Goal: Task Accomplishment & Management: Manage account settings

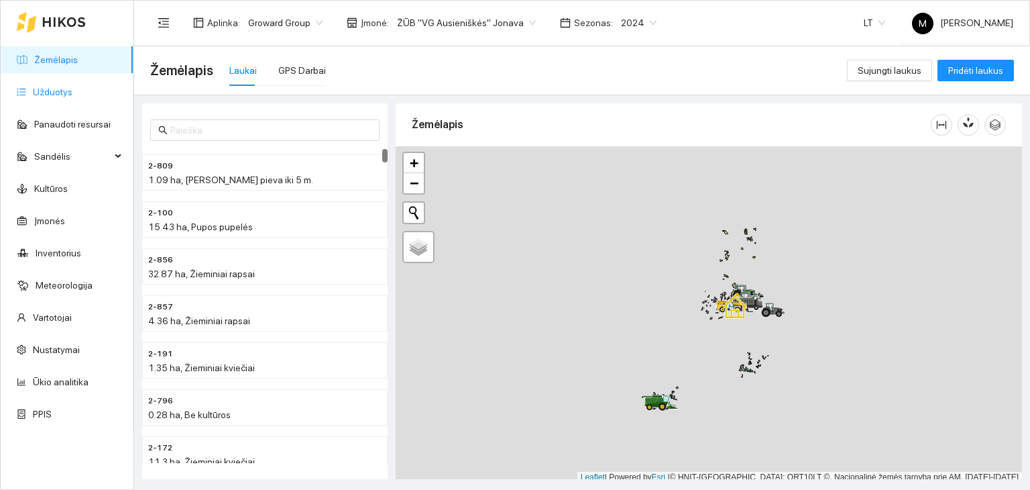
click at [72, 87] on link "Užduotys" at bounding box center [53, 92] width 40 height 11
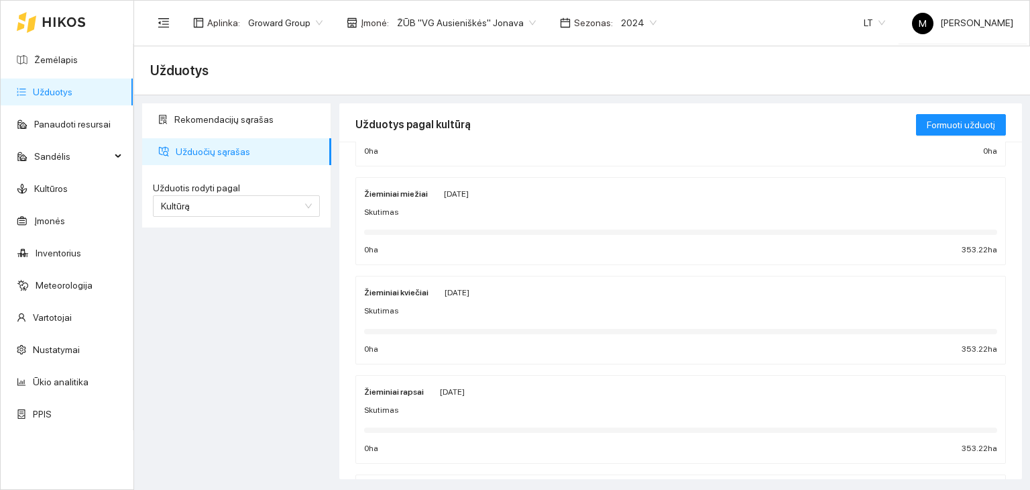
scroll to position [134, 0]
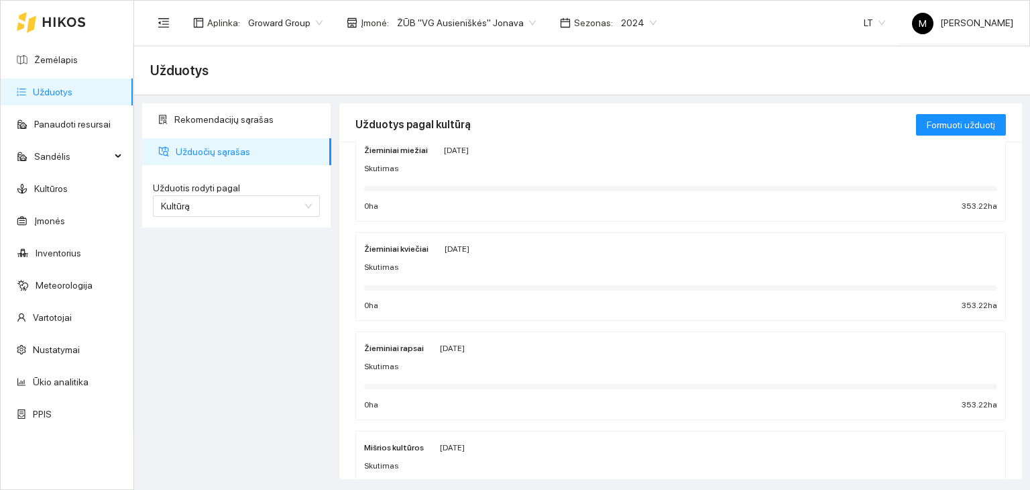
click at [426, 265] on div "Skutimas" at bounding box center [680, 267] width 633 height 13
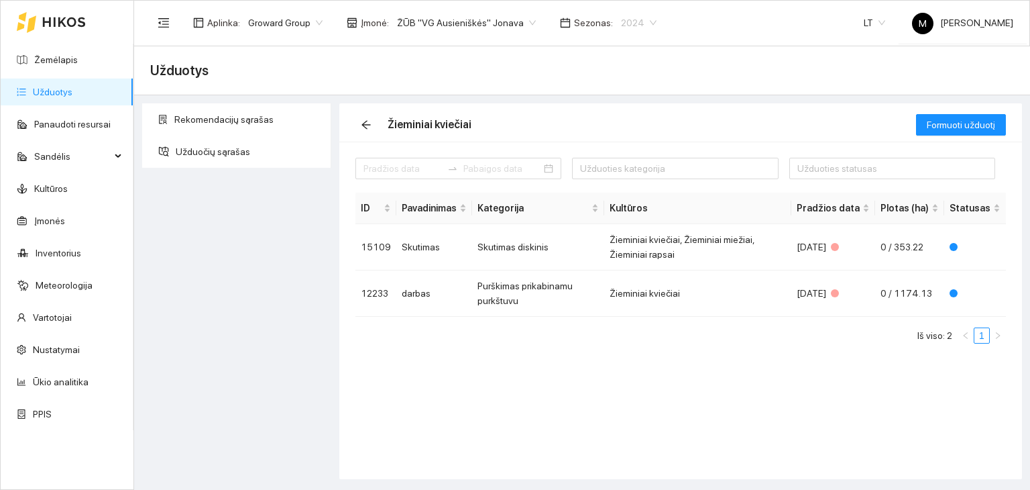
click at [621, 19] on span "2024" at bounding box center [639, 23] width 36 height 20
click at [613, 177] on div "2026" at bounding box center [621, 177] width 34 height 15
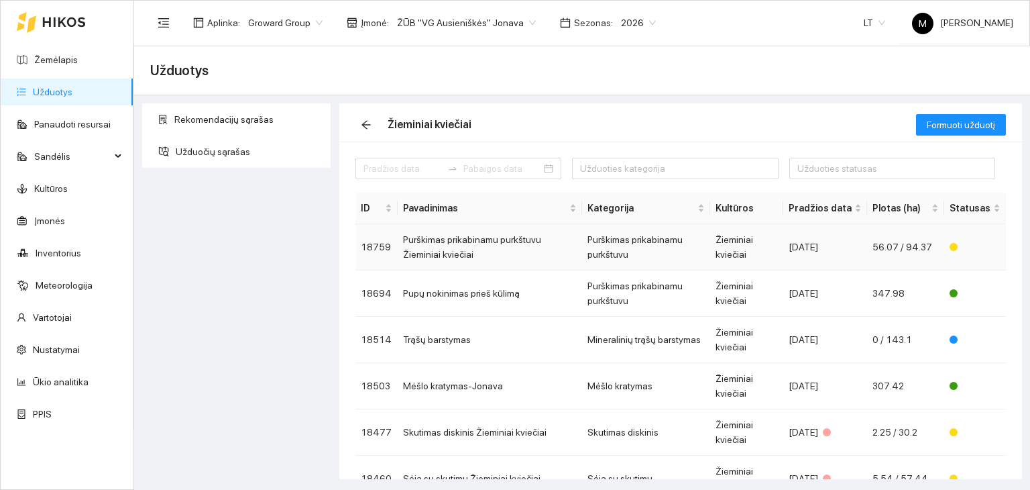
click at [469, 239] on td "Purškimas prikabinamu purkštuvu Žieminiai kviečiai" at bounding box center [490, 247] width 184 height 46
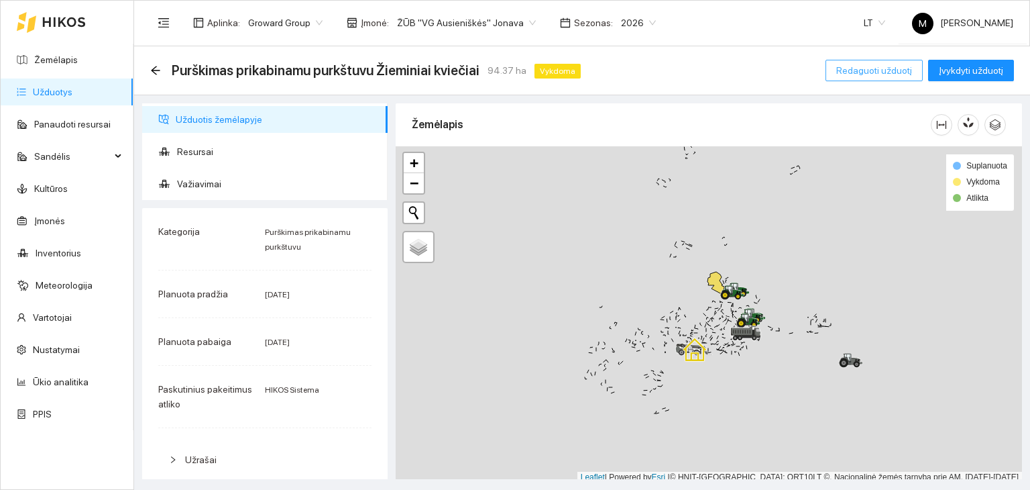
click at [872, 73] on span "Redaguoti užduotį" at bounding box center [874, 70] width 76 height 15
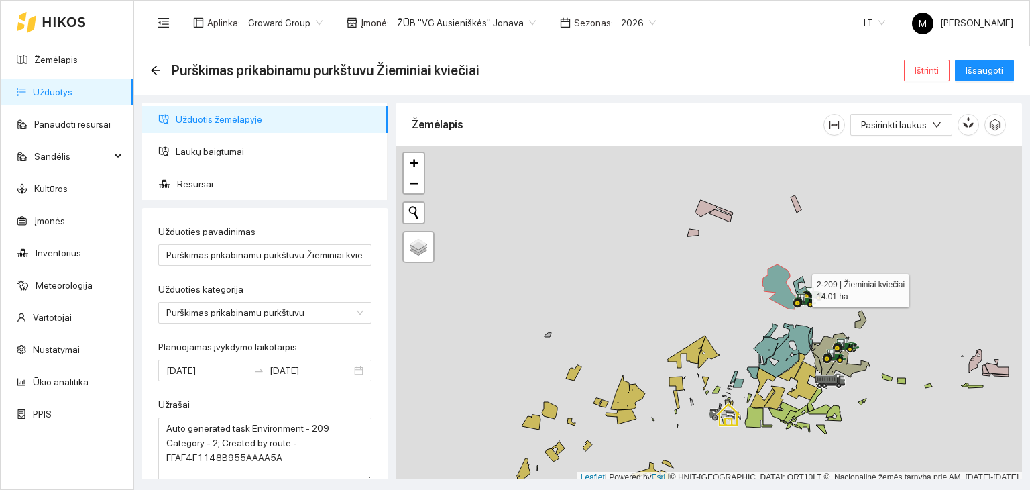
click at [796, 284] on icon at bounding box center [799, 286] width 13 height 21
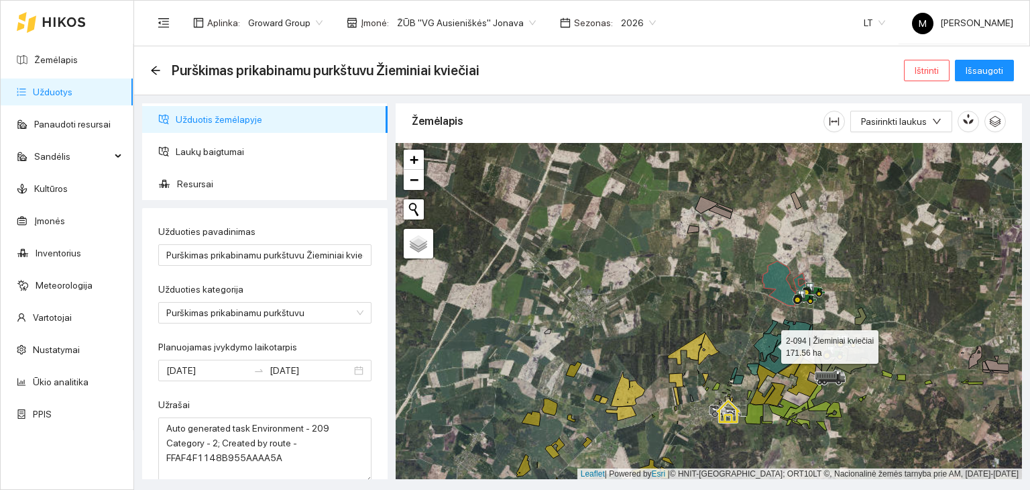
click at [798, 337] on icon at bounding box center [782, 346] width 57 height 54
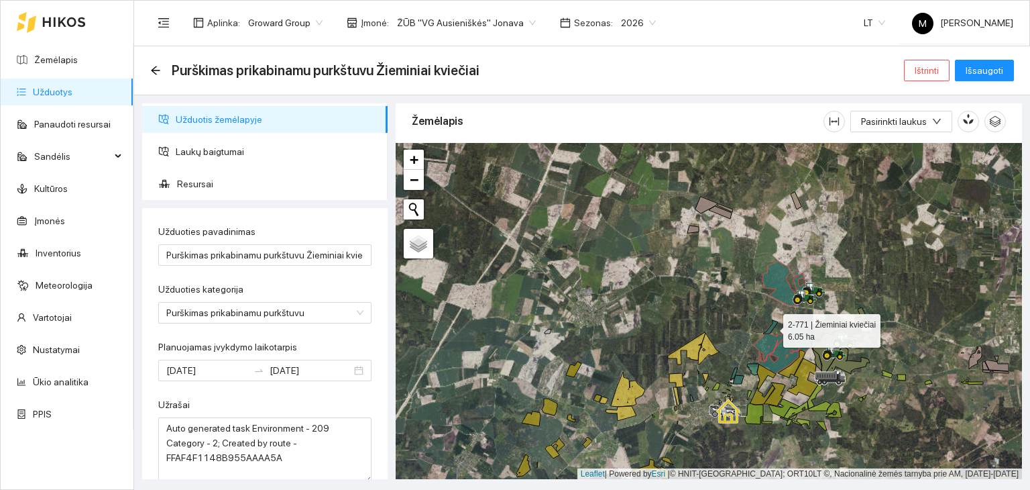
click at [775, 323] on icon at bounding box center [770, 326] width 15 height 13
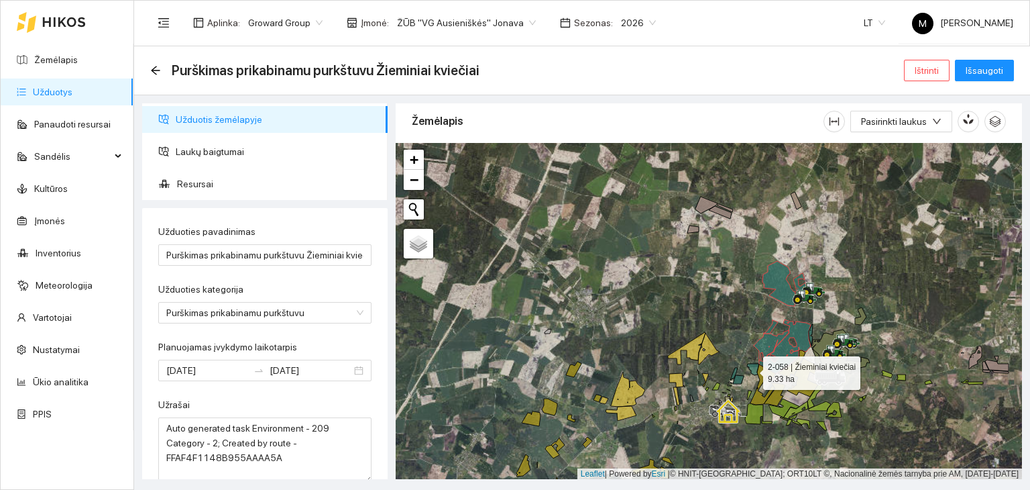
click at [752, 369] on icon at bounding box center [752, 368] width 11 height 11
click at [736, 381] on icon at bounding box center [738, 379] width 11 height 9
click at [735, 373] on icon at bounding box center [733, 373] width 7 height 13
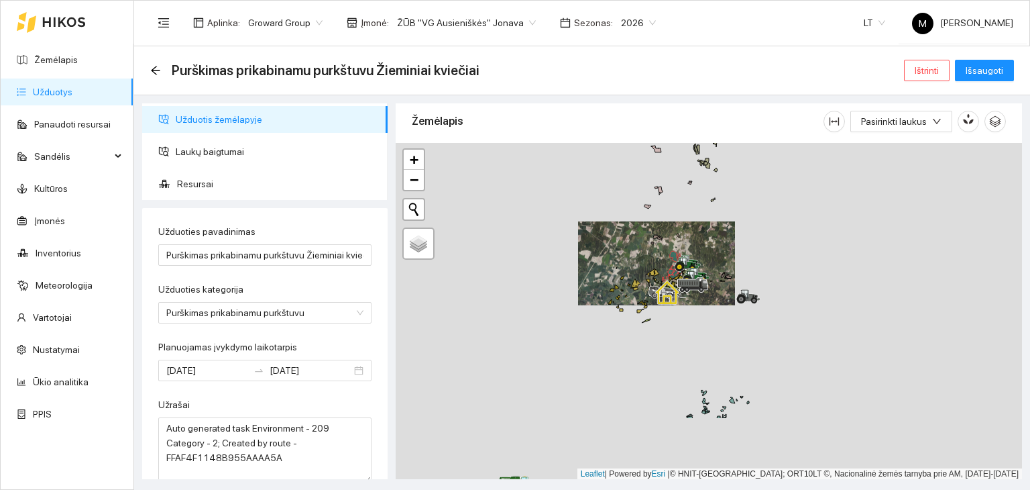
drag, startPoint x: 677, startPoint y: 288, endPoint x: 600, endPoint y: 190, distance: 125.0
click at [600, 187] on div at bounding box center [709, 311] width 626 height 337
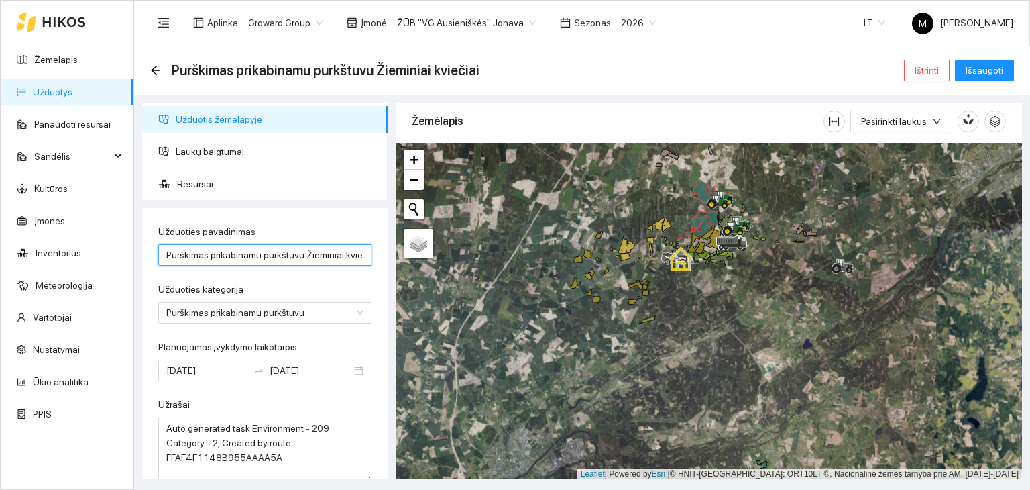
click at [278, 262] on input "Purškimas prikabinamu purkštuvu Žieminiai kviečiai" at bounding box center [264, 254] width 213 height 21
click at [235, 255] on input "Kviečių purškimas Panoteriai" at bounding box center [264, 254] width 213 height 21
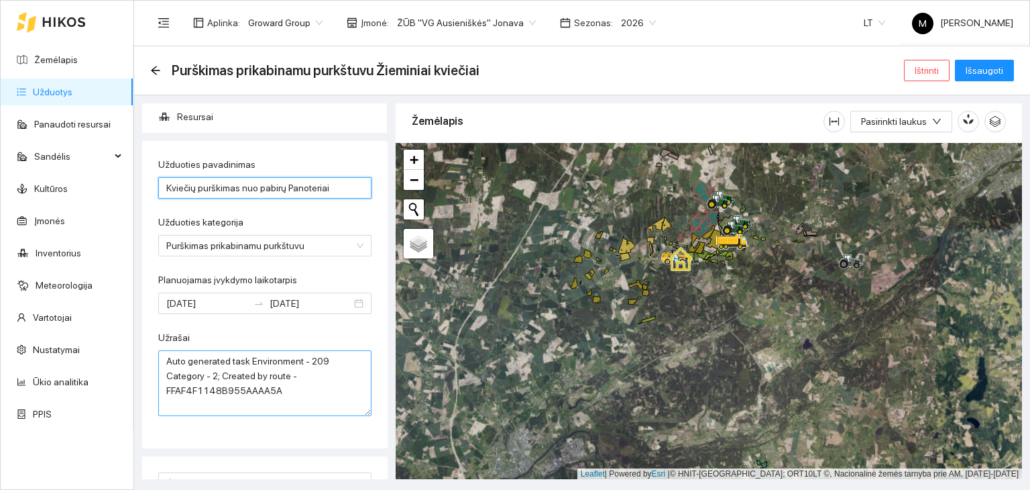
type input "Kviečių purškimas nuo pabirų Panoteriai"
click at [292, 382] on textarea "Auto generated task Environment - 209 Category - 2; Created by route - FFAF4F11…" at bounding box center [264, 383] width 213 height 66
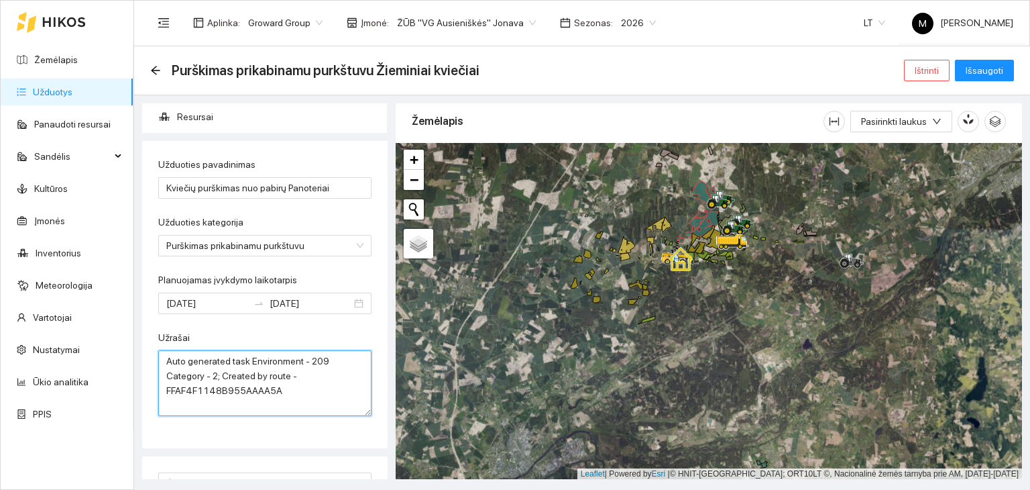
click at [292, 382] on textarea "Auto generated task Environment - 209 Category - 2; Created by route - FFAF4F11…" at bounding box center [264, 383] width 213 height 66
type textarea "n"
type textarea "purškimas nuo pabirų"
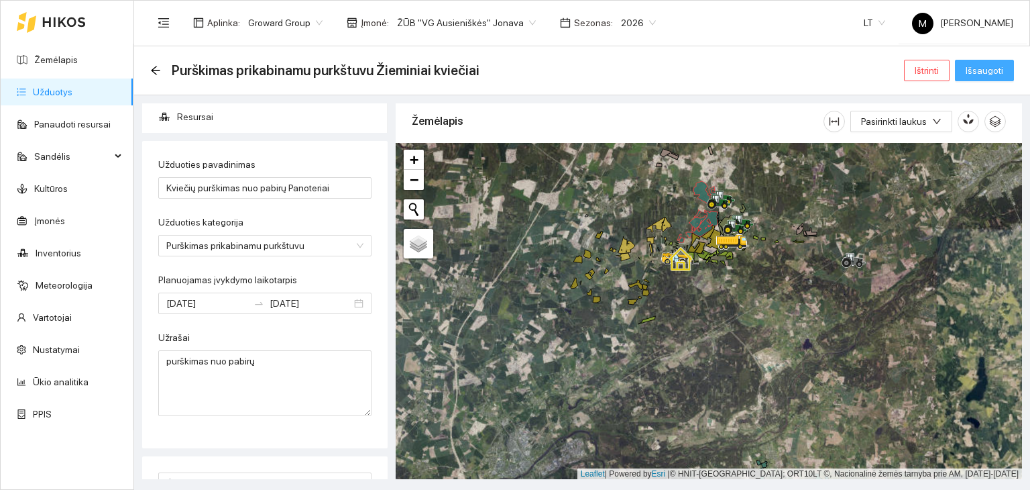
click at [983, 73] on span "Išsaugoti" at bounding box center [985, 70] width 38 height 15
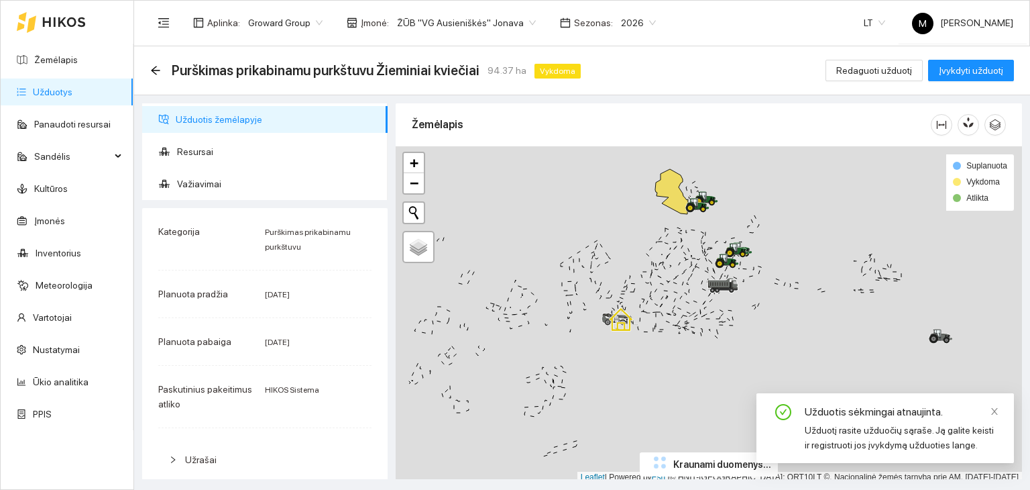
click at [72, 97] on link "Užduotys" at bounding box center [53, 92] width 40 height 11
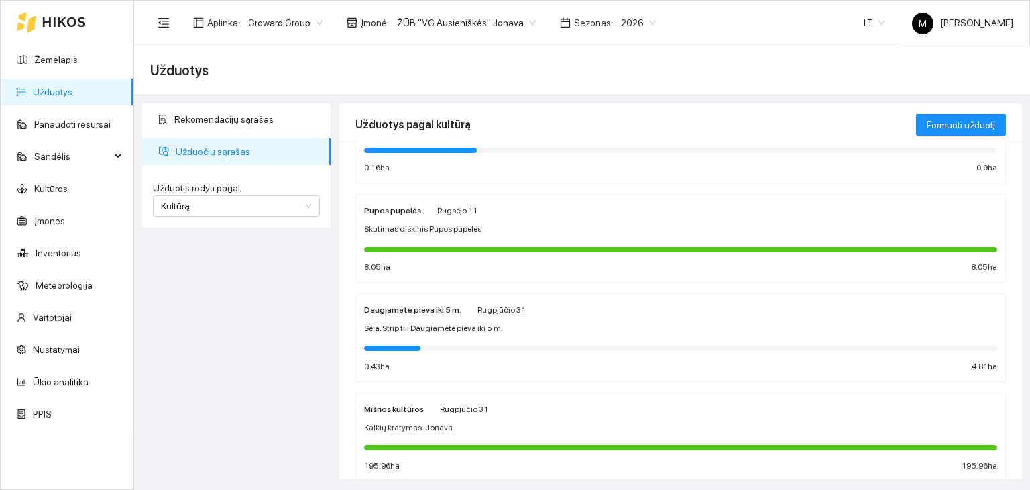
scroll to position [507, 0]
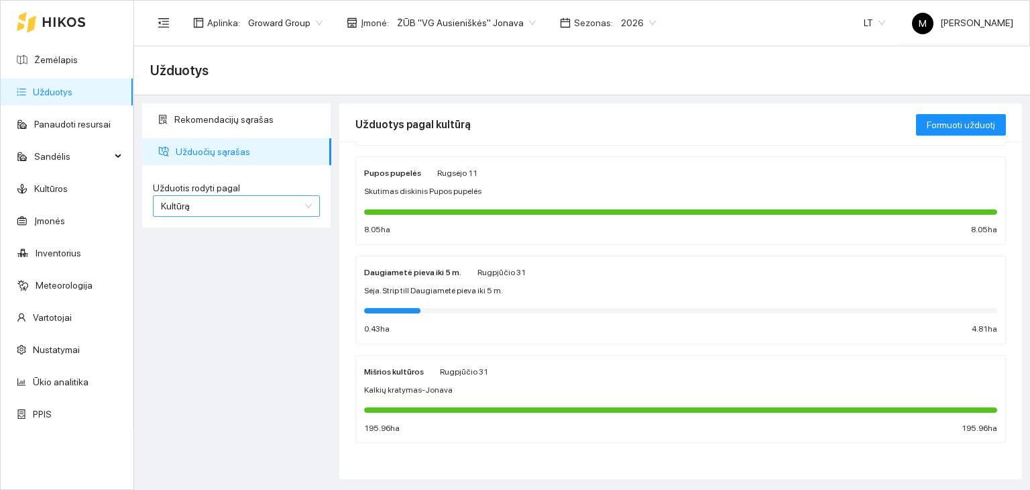
click at [263, 211] on span "Kultūrą" at bounding box center [236, 206] width 151 height 20
click at [262, 232] on div "Užduotį" at bounding box center [236, 232] width 151 height 15
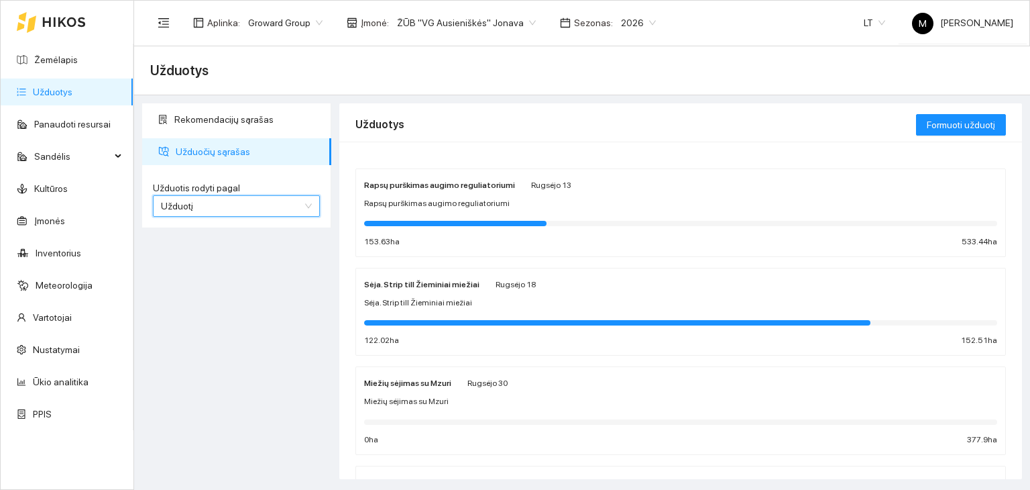
click at [282, 199] on span "Užduotį" at bounding box center [236, 206] width 151 height 20
click at [262, 247] on div "Kultūrą" at bounding box center [236, 253] width 151 height 15
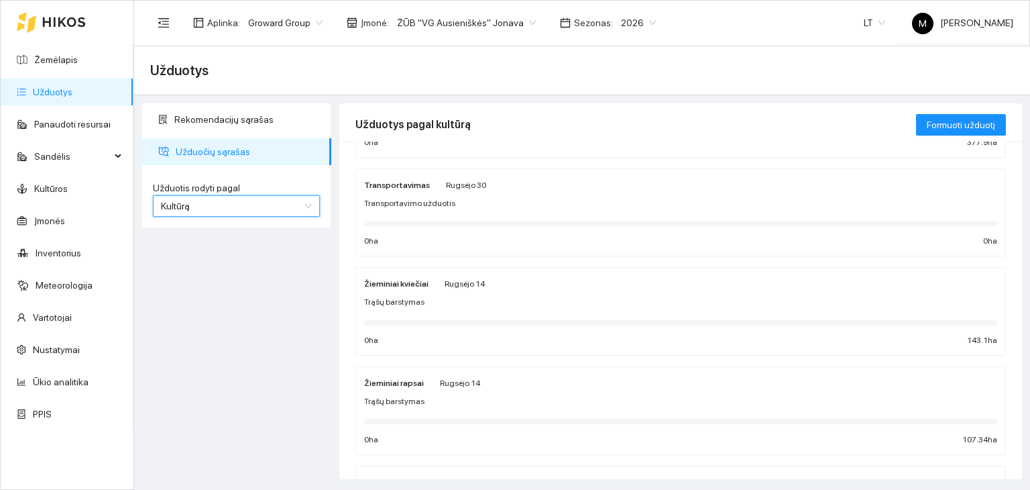
scroll to position [134, 0]
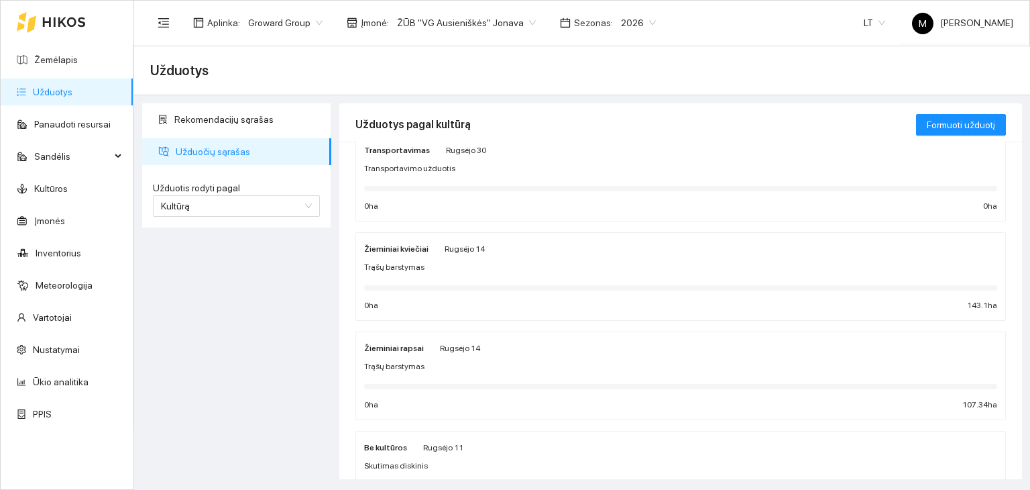
click at [398, 239] on div "Žieminiai kviečiai Rugsėjo 14 Trąšų barstymas 0 ha 143.1 ha" at bounding box center [680, 276] width 649 height 87
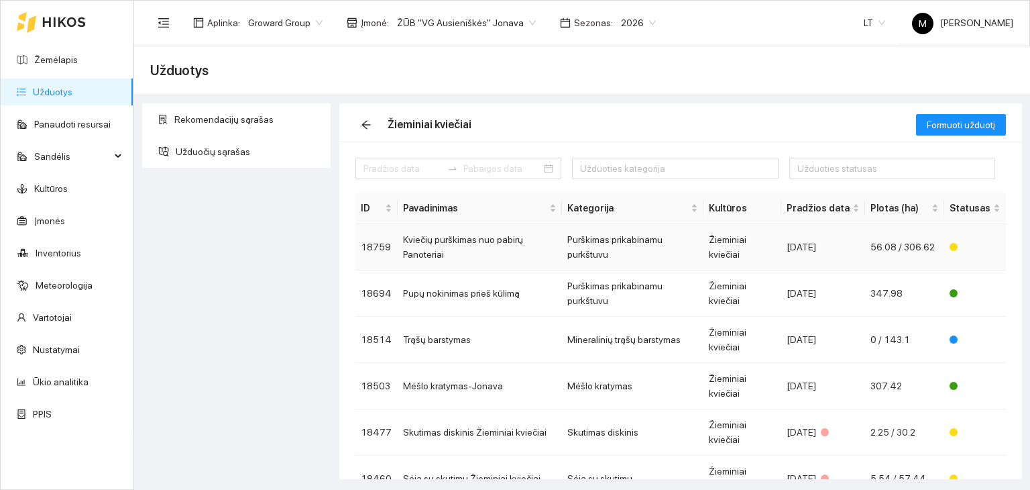
click at [437, 239] on td "Kviečių purškimas nuo pabirų Panoteriai" at bounding box center [480, 247] width 164 height 46
